Goal: Navigation & Orientation: Find specific page/section

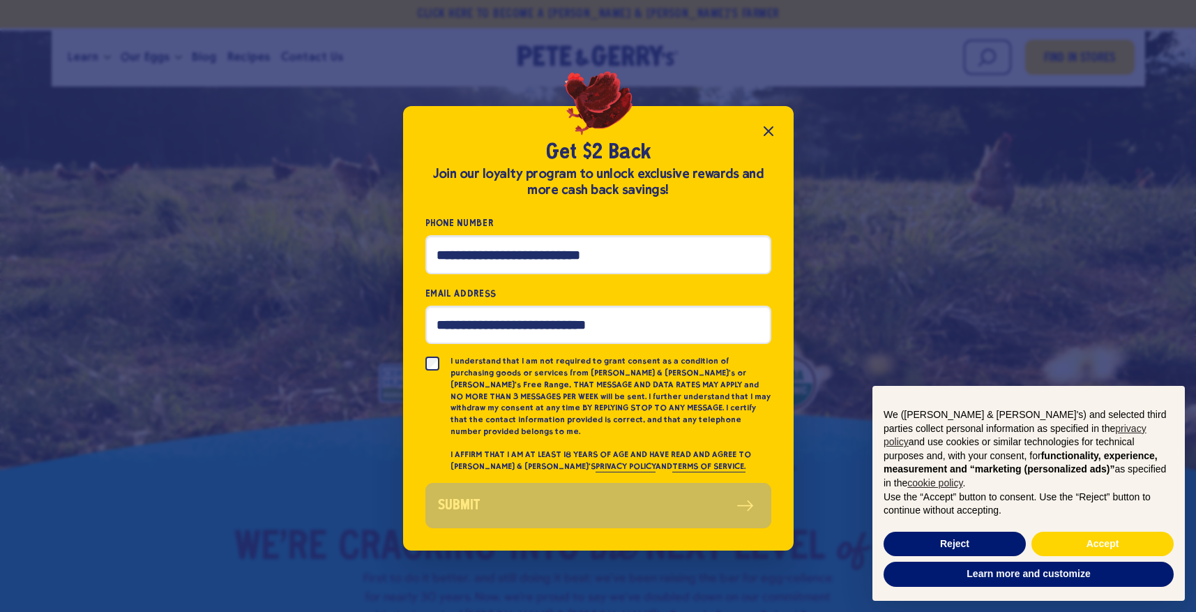
click at [769, 133] on icon "Close popup" at bounding box center [768, 131] width 17 height 17
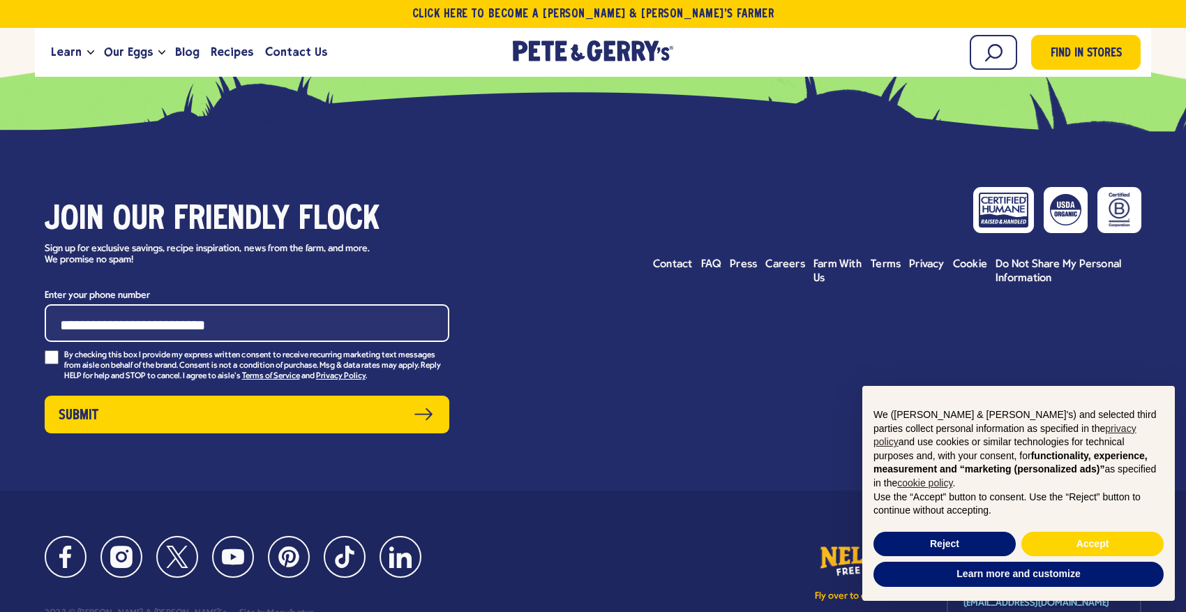
scroll to position [6914, 0]
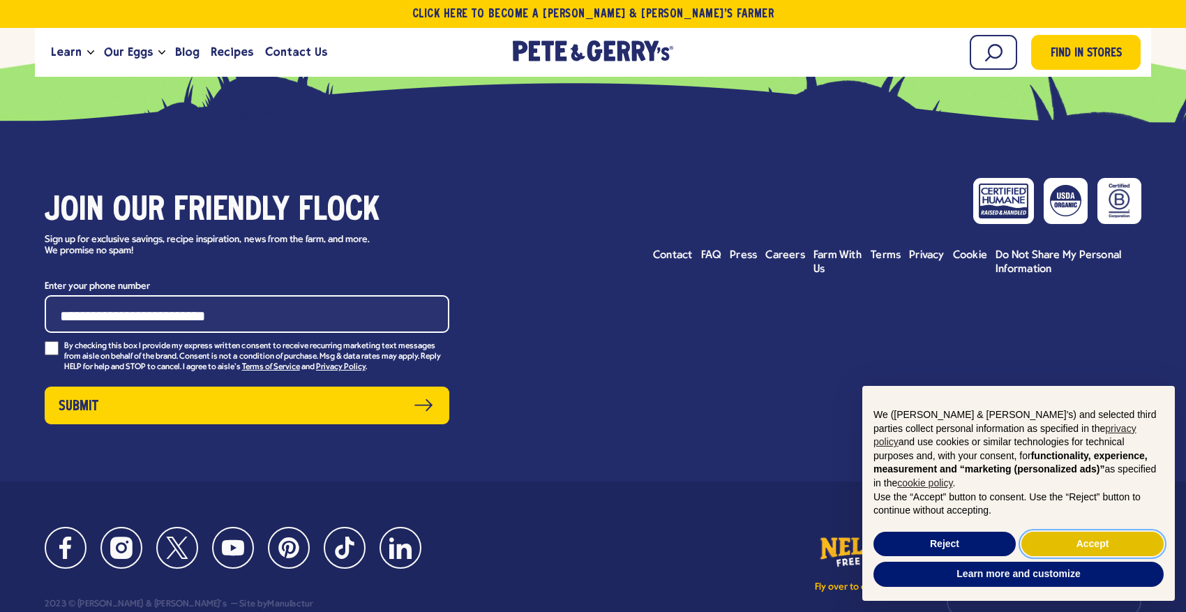
click at [1042, 540] on button "Accept" at bounding box center [1092, 544] width 142 height 25
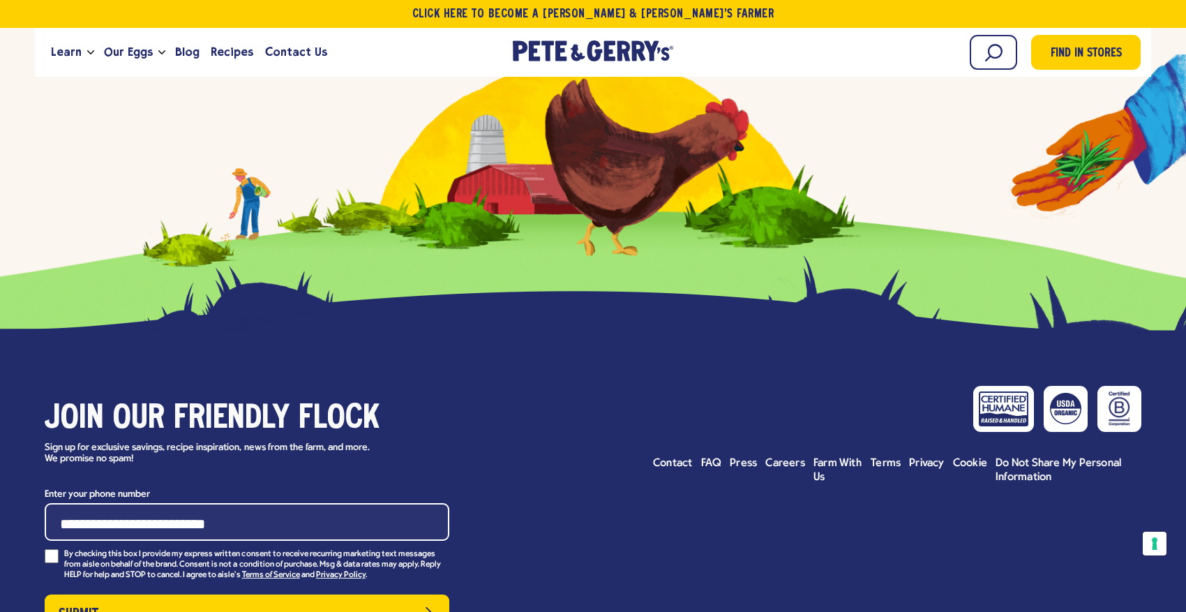
scroll to position [6694, 0]
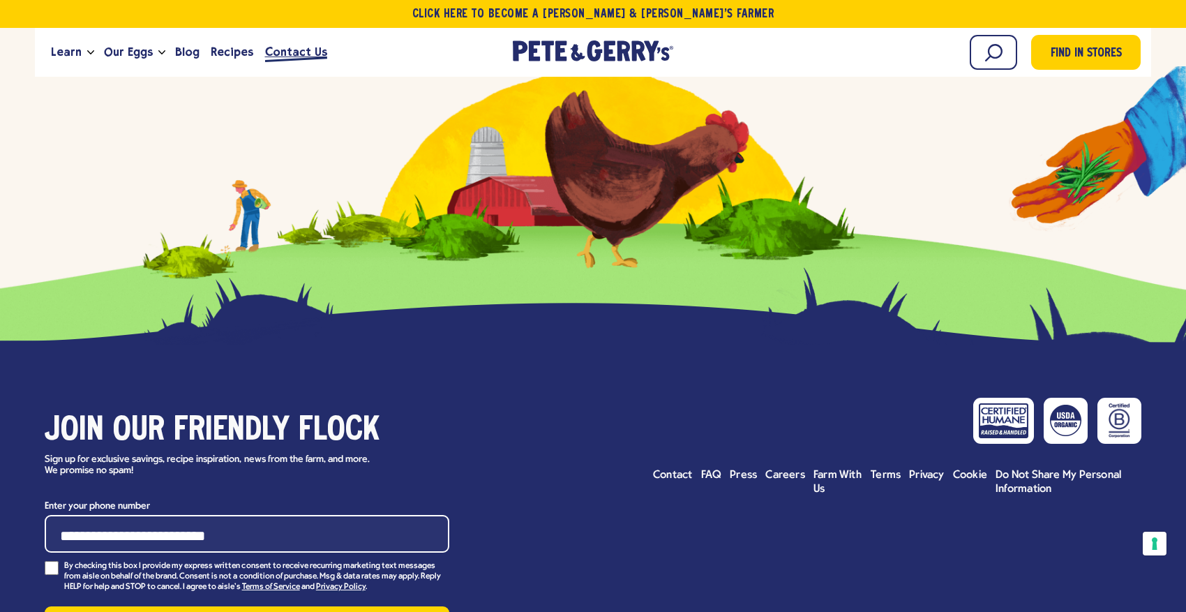
click at [292, 53] on span "Contact Us" at bounding box center [296, 51] width 62 height 17
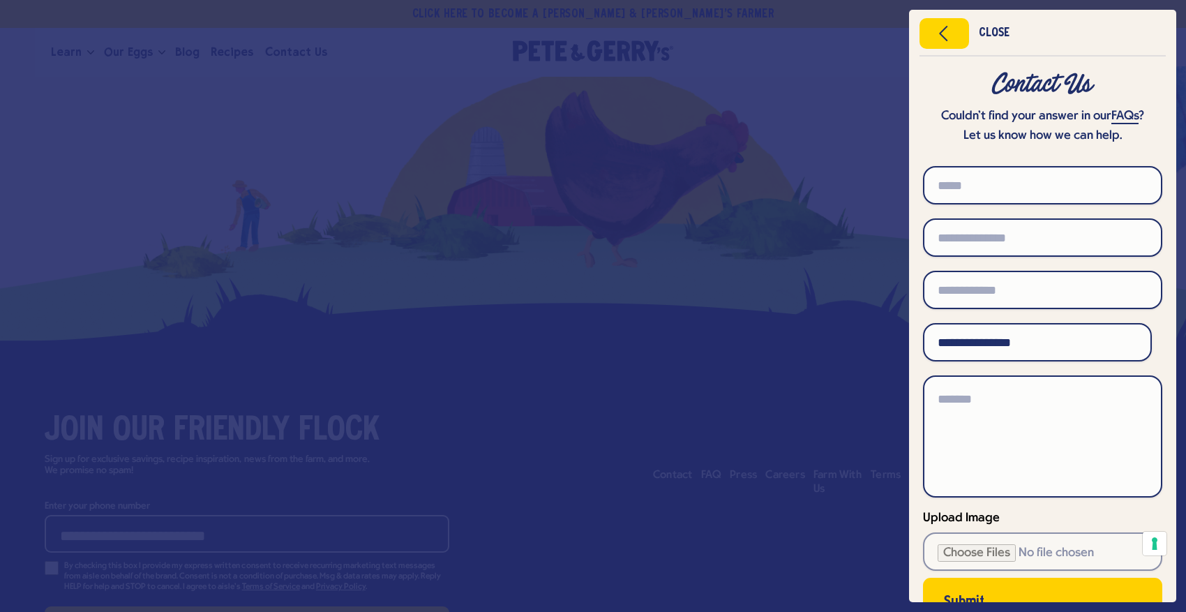
click at [504, 336] on div at bounding box center [593, 306] width 1186 height 612
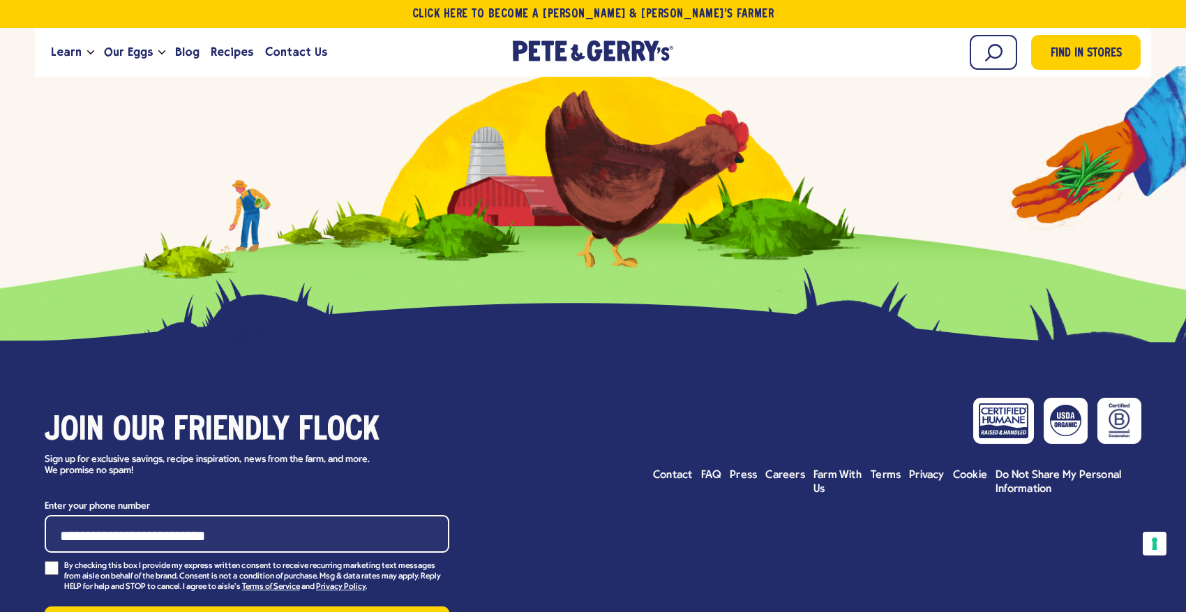
scroll to position [6950, 0]
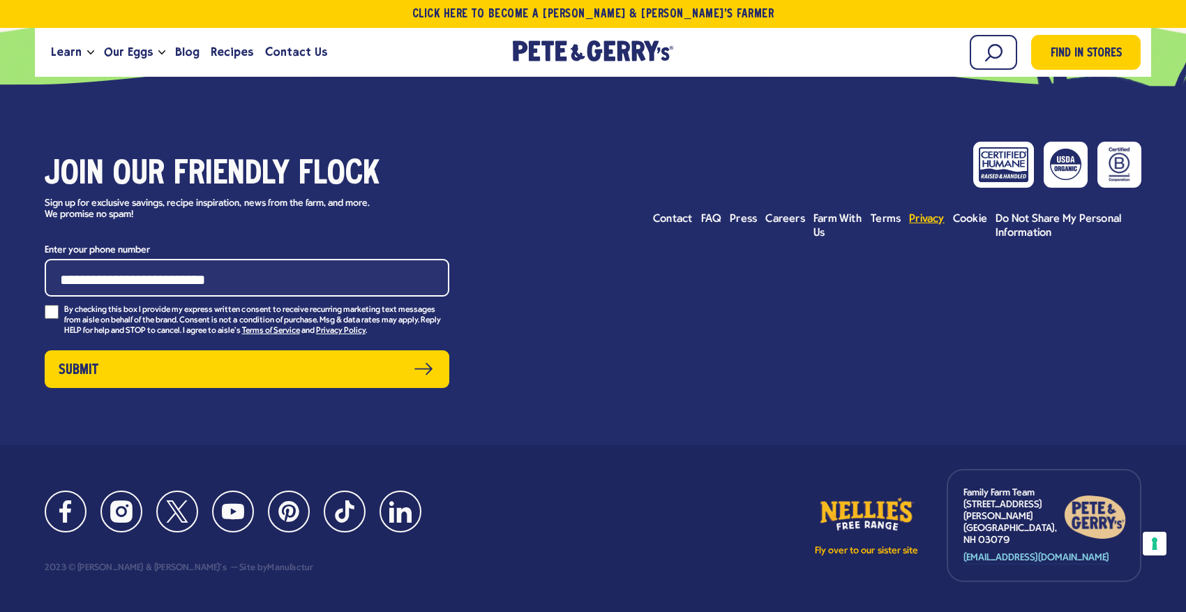
click at [933, 213] on span "Privacy" at bounding box center [927, 218] width 36 height 11
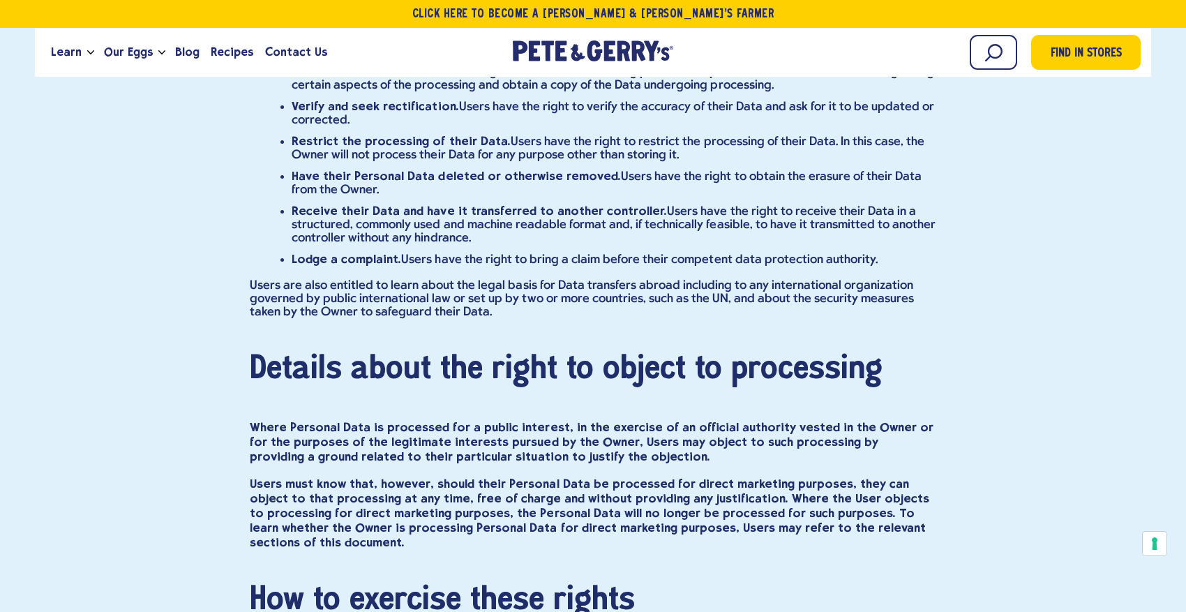
scroll to position [21488, 0]
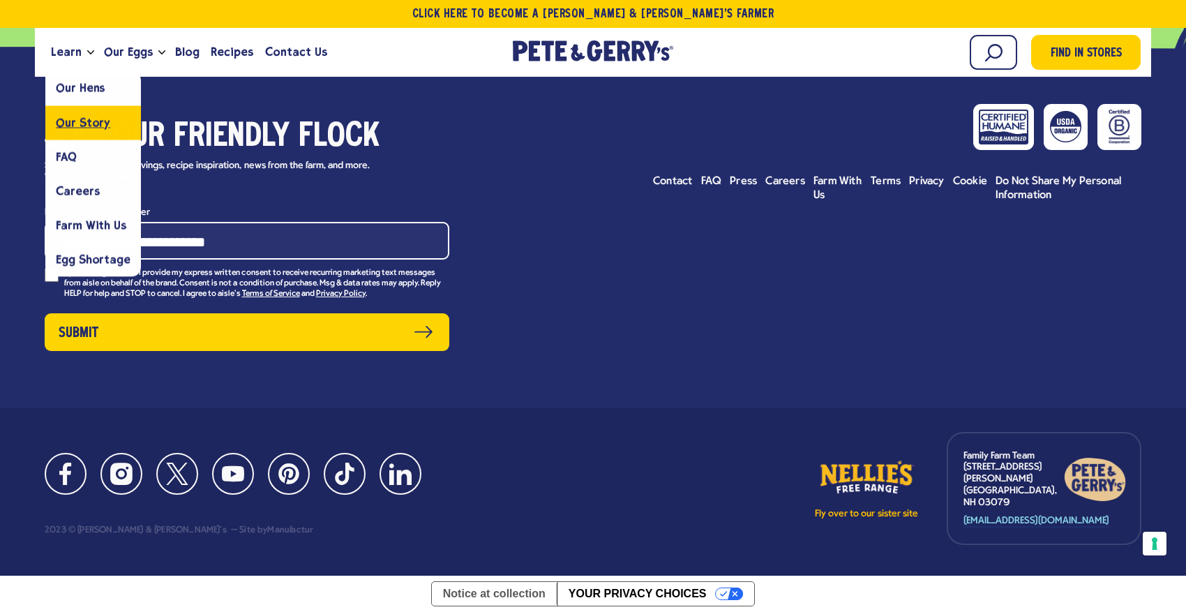
click at [84, 118] on span "Our Story" at bounding box center [83, 122] width 54 height 13
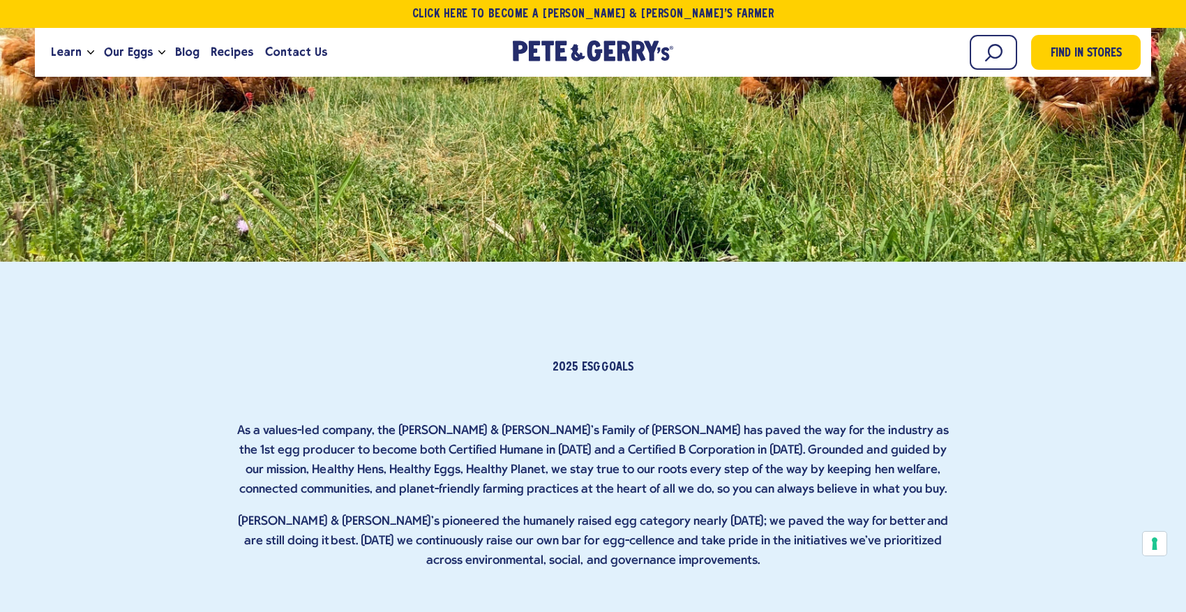
scroll to position [5014, 0]
